Goal: Use online tool/utility: Utilize a website feature to perform a specific function

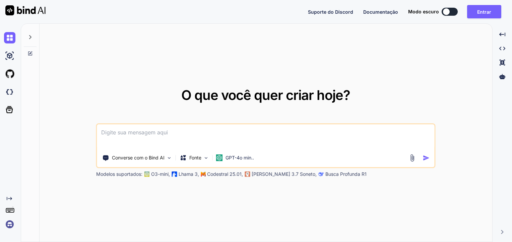
click at [448, 9] on div at bounding box center [446, 11] width 7 height 7
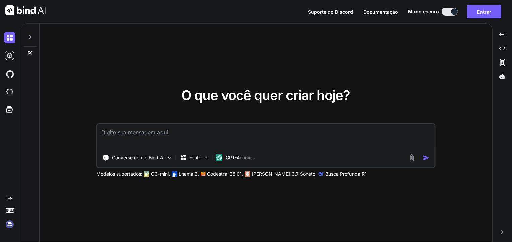
click at [448, 10] on button at bounding box center [449, 12] width 16 height 8
type textarea "x"
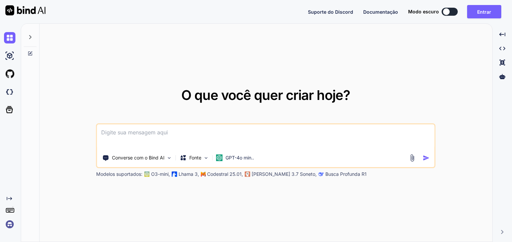
click at [8, 223] on img at bounding box center [9, 224] width 11 height 11
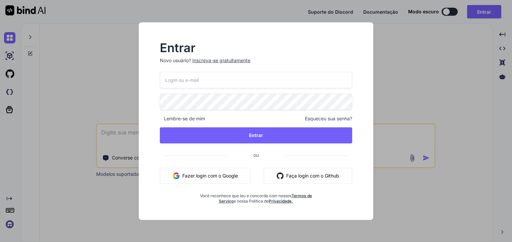
click at [217, 178] on font "Fazer login com o Google" at bounding box center [210, 175] width 56 height 7
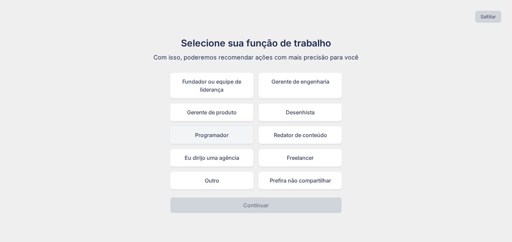
click at [224, 136] on div "Programador" at bounding box center [211, 135] width 83 height 17
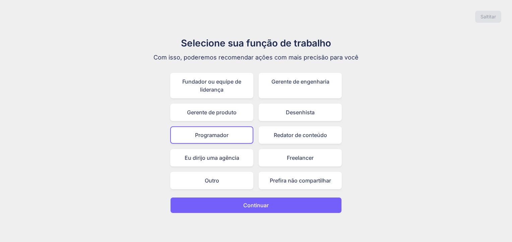
click at [246, 202] on p "Continuar" at bounding box center [255, 206] width 25 height 8
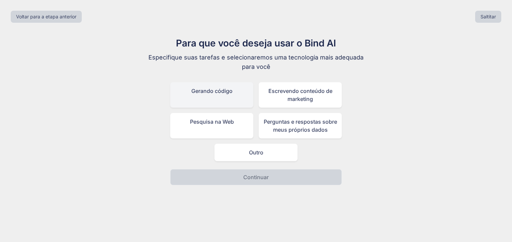
click at [211, 96] on div "Gerando código" at bounding box center [211, 94] width 83 height 25
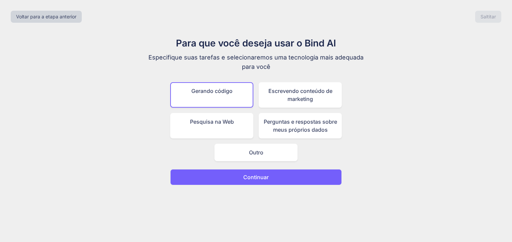
click at [237, 173] on button "Continuar" at bounding box center [255, 177] width 171 height 16
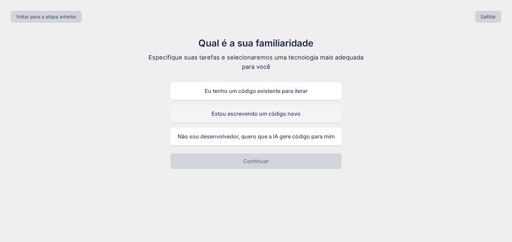
click at [266, 110] on div "Estou escrevendo um código novo" at bounding box center [255, 113] width 171 height 17
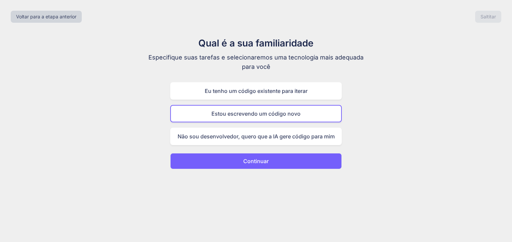
click at [259, 163] on p "Continuar" at bounding box center [255, 161] width 25 height 8
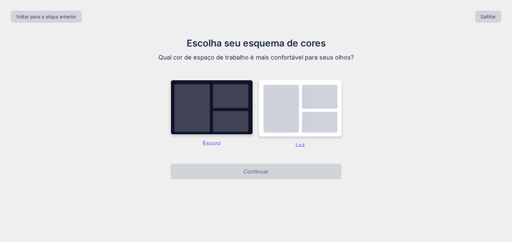
click at [282, 120] on img at bounding box center [300, 108] width 83 height 57
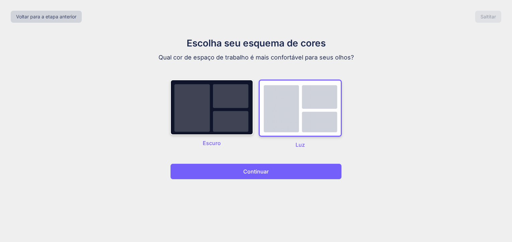
click at [272, 179] on div "Voltar para a etapa anterior Saltitar Escolha seu esquema de cores Qual cor de …" at bounding box center [256, 121] width 512 height 242
click at [272, 177] on button "Continuar" at bounding box center [255, 172] width 171 height 16
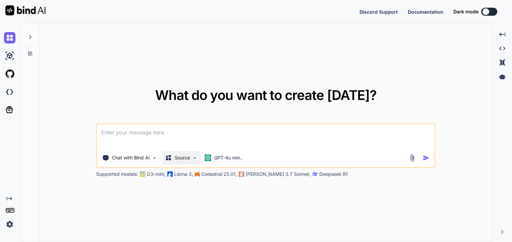
click at [185, 156] on p "Source" at bounding box center [181, 158] width 15 height 7
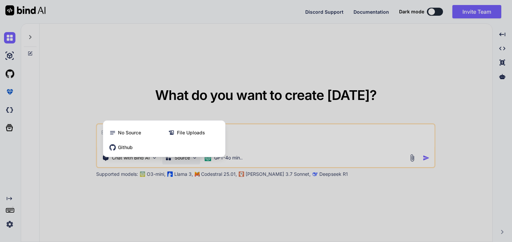
click at [185, 157] on div "No Source File Uploads Github" at bounding box center [164, 140] width 122 height 33
click at [319, 143] on div at bounding box center [256, 121] width 512 height 242
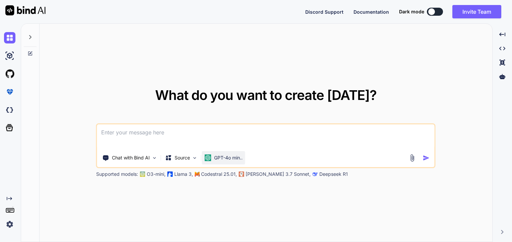
click at [232, 159] on p "GPT-4o min.." at bounding box center [228, 158] width 28 height 7
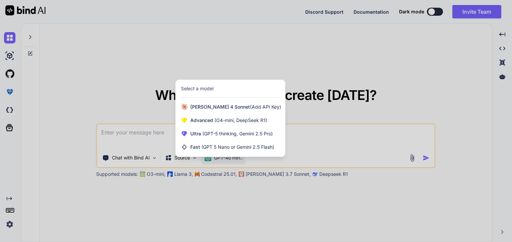
click at [232, 159] on div at bounding box center [256, 121] width 512 height 242
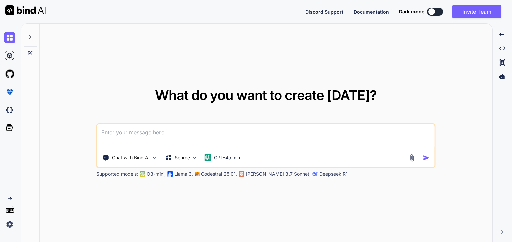
click at [24, 42] on div at bounding box center [30, 35] width 13 height 23
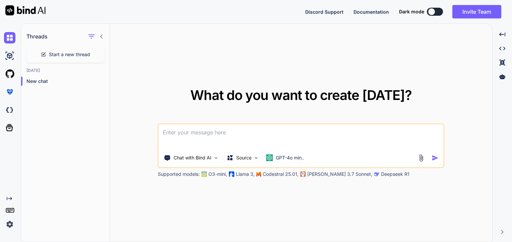
click at [11, 198] on icon at bounding box center [9, 198] width 5 height 3
type textarea "x"
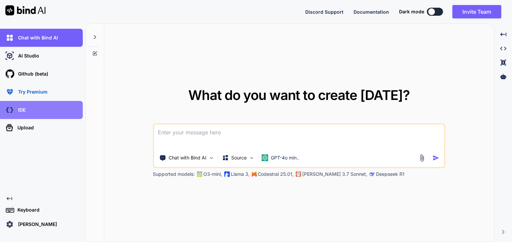
click at [35, 106] on div "IDE" at bounding box center [43, 109] width 79 height 11
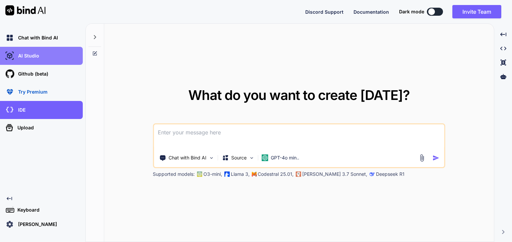
click at [56, 56] on div "AI Studio" at bounding box center [43, 55] width 79 height 11
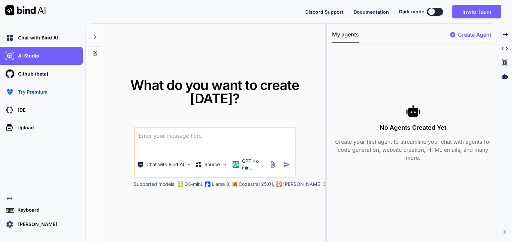
click at [29, 202] on div "Created with Pixso. Keyboard icaro lordes" at bounding box center [41, 213] width 83 height 34
click at [25, 213] on p "Keyboard" at bounding box center [27, 210] width 25 height 7
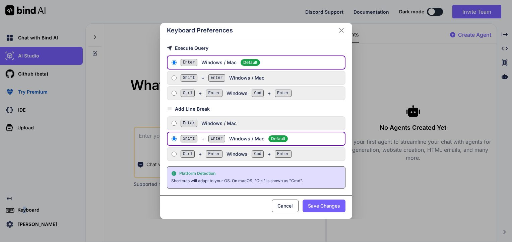
click at [25, 211] on div "Keyboard Preferences Execute Query Enter Windows / Mac Default Shift + Enter Wi…" at bounding box center [256, 121] width 512 height 242
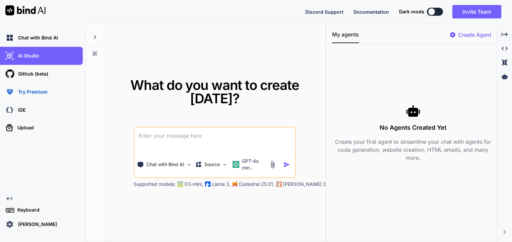
click at [18, 227] on p "icaro lordes" at bounding box center [36, 224] width 42 height 7
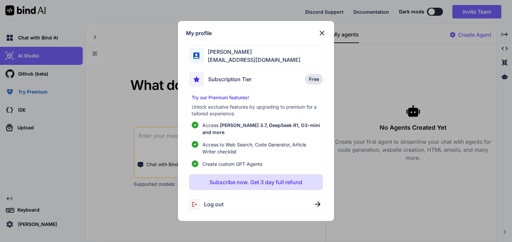
click at [19, 226] on div "My profile icaro lordes icarollordes@gmail.com Subscription Tier Free Try our P…" at bounding box center [256, 121] width 512 height 242
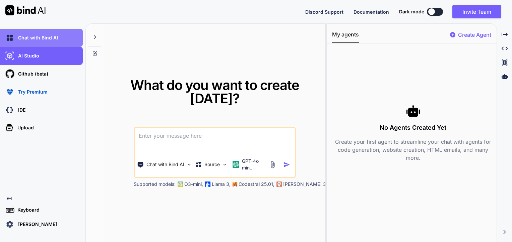
click at [22, 42] on div "Chat with Bind AI" at bounding box center [43, 37] width 79 height 11
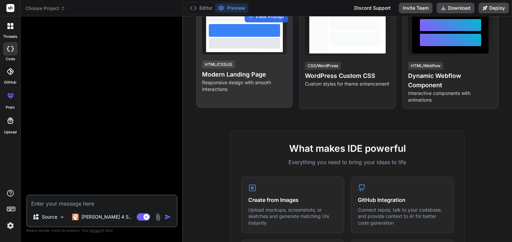
scroll to position [134, 0]
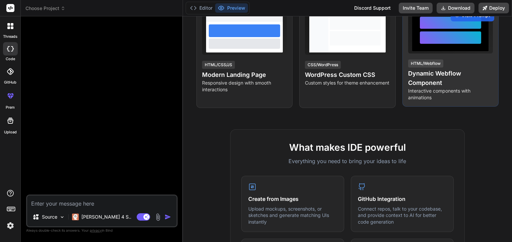
click at [461, 40] on div at bounding box center [450, 37] width 61 height 12
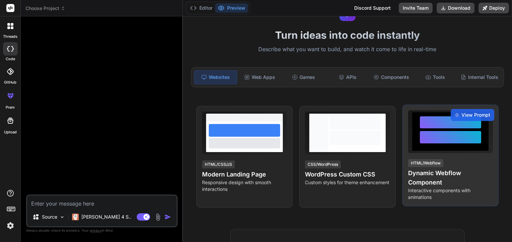
scroll to position [33, 0]
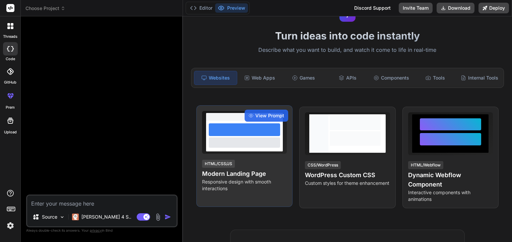
click at [227, 139] on div at bounding box center [244, 143] width 71 height 10
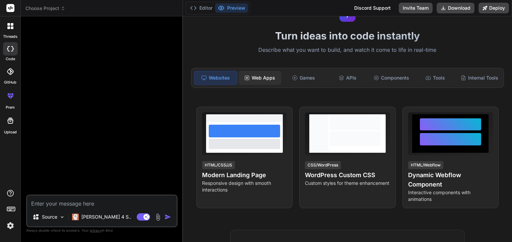
click at [273, 72] on div "Web Apps" at bounding box center [259, 78] width 43 height 14
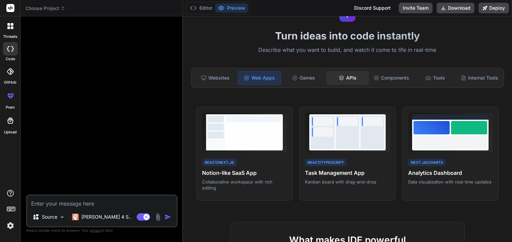
click at [329, 73] on div "APIs" at bounding box center [347, 78] width 43 height 14
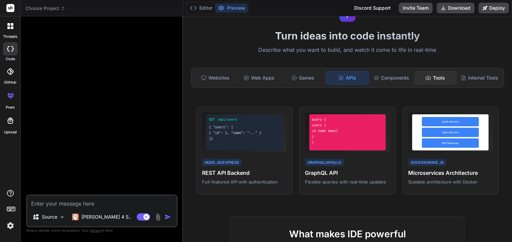
click at [414, 77] on div "Tools" at bounding box center [435, 78] width 43 height 14
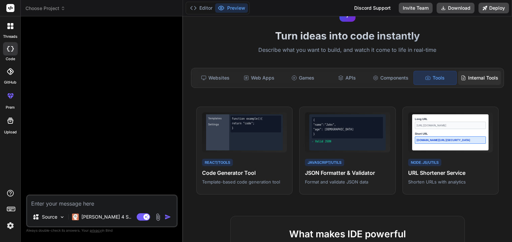
click at [484, 82] on div "Internal Tools" at bounding box center [479, 78] width 43 height 14
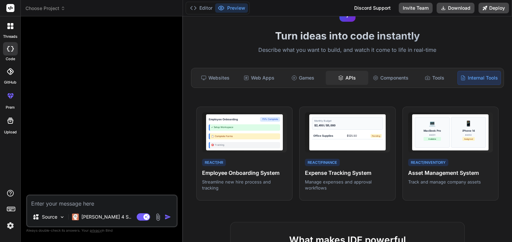
click at [340, 75] on div "APIs" at bounding box center [347, 78] width 43 height 14
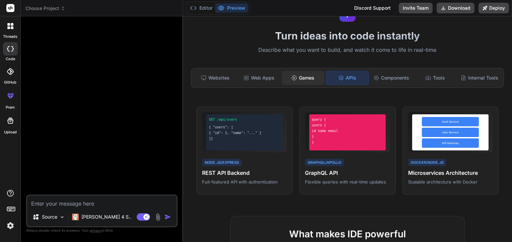
click at [312, 82] on div "Games" at bounding box center [303, 78] width 43 height 14
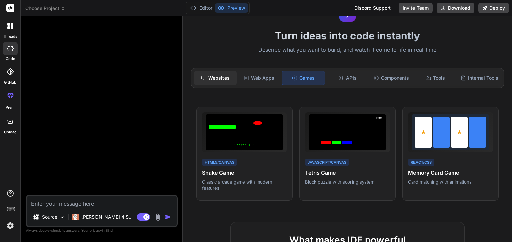
click at [205, 76] on icon at bounding box center [203, 77] width 5 height 5
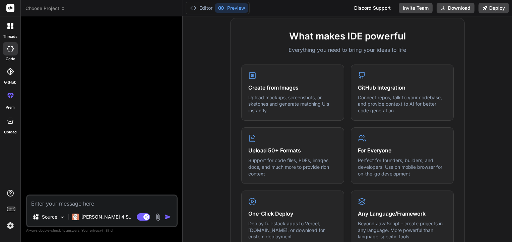
scroll to position [243, 0]
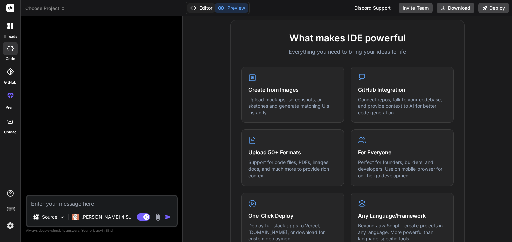
click at [199, 10] on button "Editor" at bounding box center [201, 7] width 28 height 9
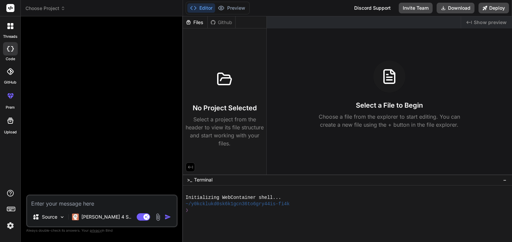
click at [13, 22] on div at bounding box center [10, 26] width 14 height 14
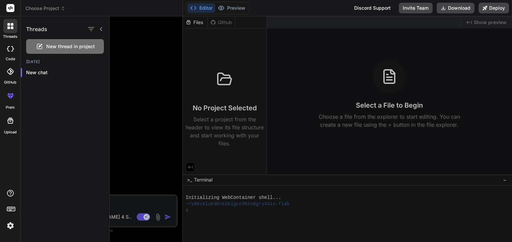
click at [10, 231] on img at bounding box center [10, 225] width 11 height 11
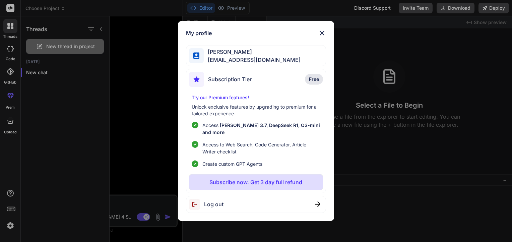
click at [7, 220] on div "My profile icaro lordes icarollordes@gmail.com Subscription Tier Free Try our P…" at bounding box center [256, 121] width 512 height 242
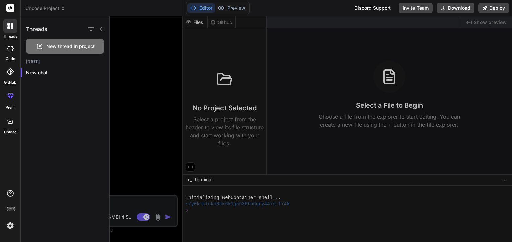
click at [12, 28] on icon at bounding box center [12, 27] width 3 height 3
click at [4, 30] on div at bounding box center [10, 26] width 14 height 14
click at [16, 28] on div at bounding box center [10, 26] width 14 height 14
click at [64, 47] on span "New thread in project" at bounding box center [70, 46] width 49 height 7
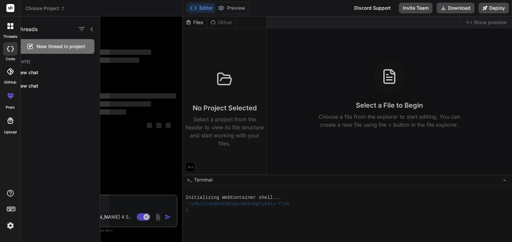
scroll to position [6, 0]
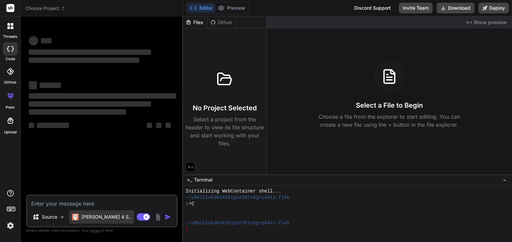
click at [92, 222] on div "Claude 4 S.." at bounding box center [101, 217] width 65 height 13
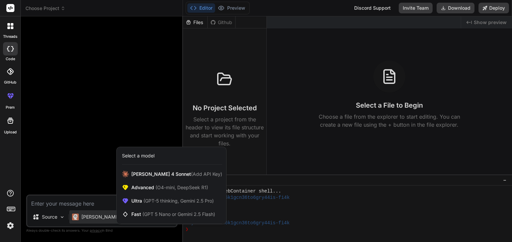
click at [92, 221] on div at bounding box center [256, 121] width 512 height 242
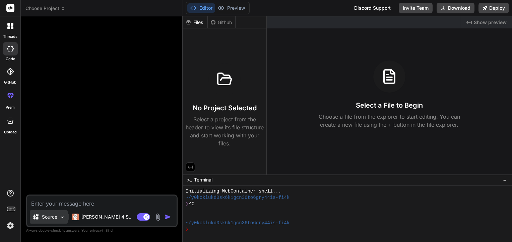
click at [56, 216] on p "Source" at bounding box center [49, 217] width 15 height 7
type textarea "x"
